Goal: Task Accomplishment & Management: Manage account settings

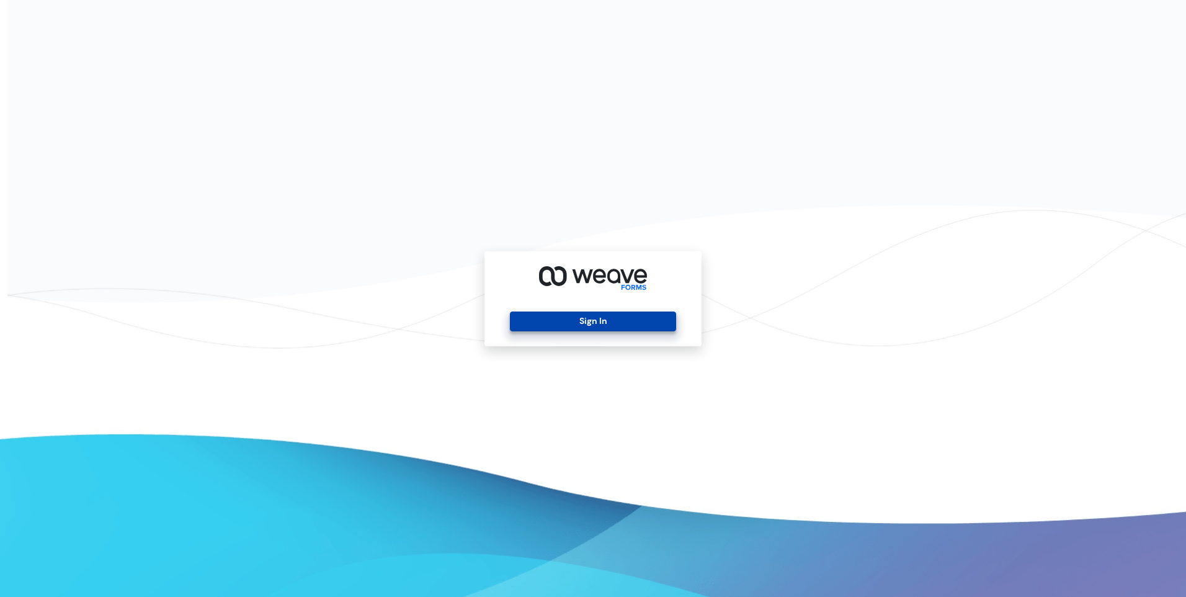
drag, startPoint x: 601, startPoint y: 340, endPoint x: 600, endPoint y: 329, distance: 10.6
click at [601, 341] on div "Sign In" at bounding box center [593, 298] width 217 height 95
click at [599, 322] on button "Sign In" at bounding box center [593, 321] width 166 height 20
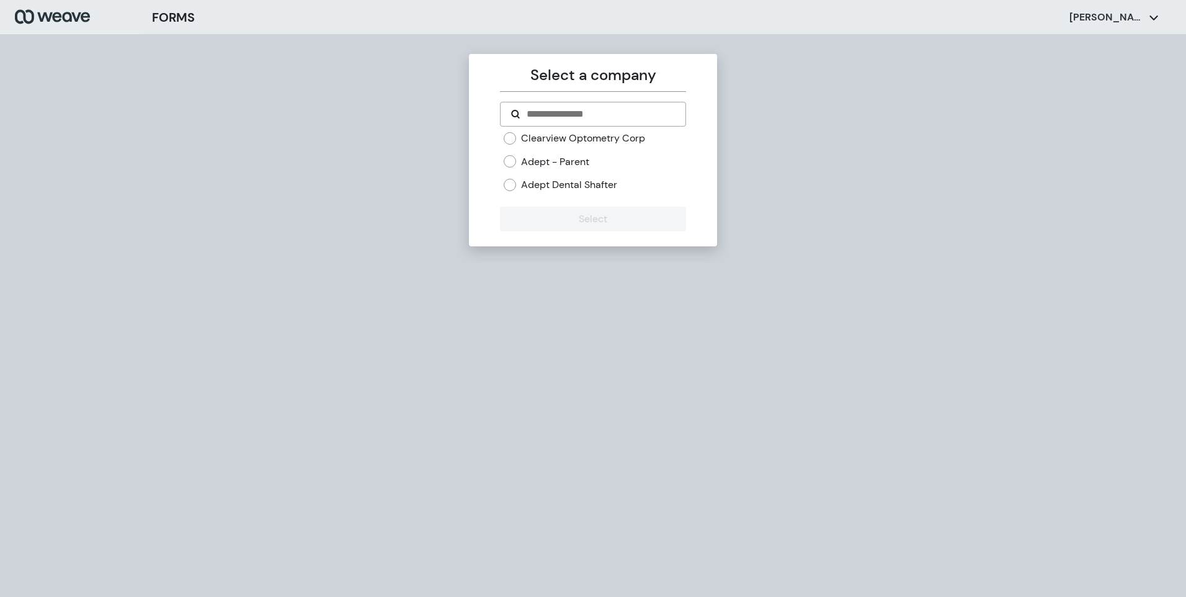
click at [570, 135] on label "Clearview Optometry Corp" at bounding box center [583, 139] width 124 height 14
click at [592, 224] on button "Select" at bounding box center [592, 219] width 185 height 25
